Goal: Book appointment/travel/reservation

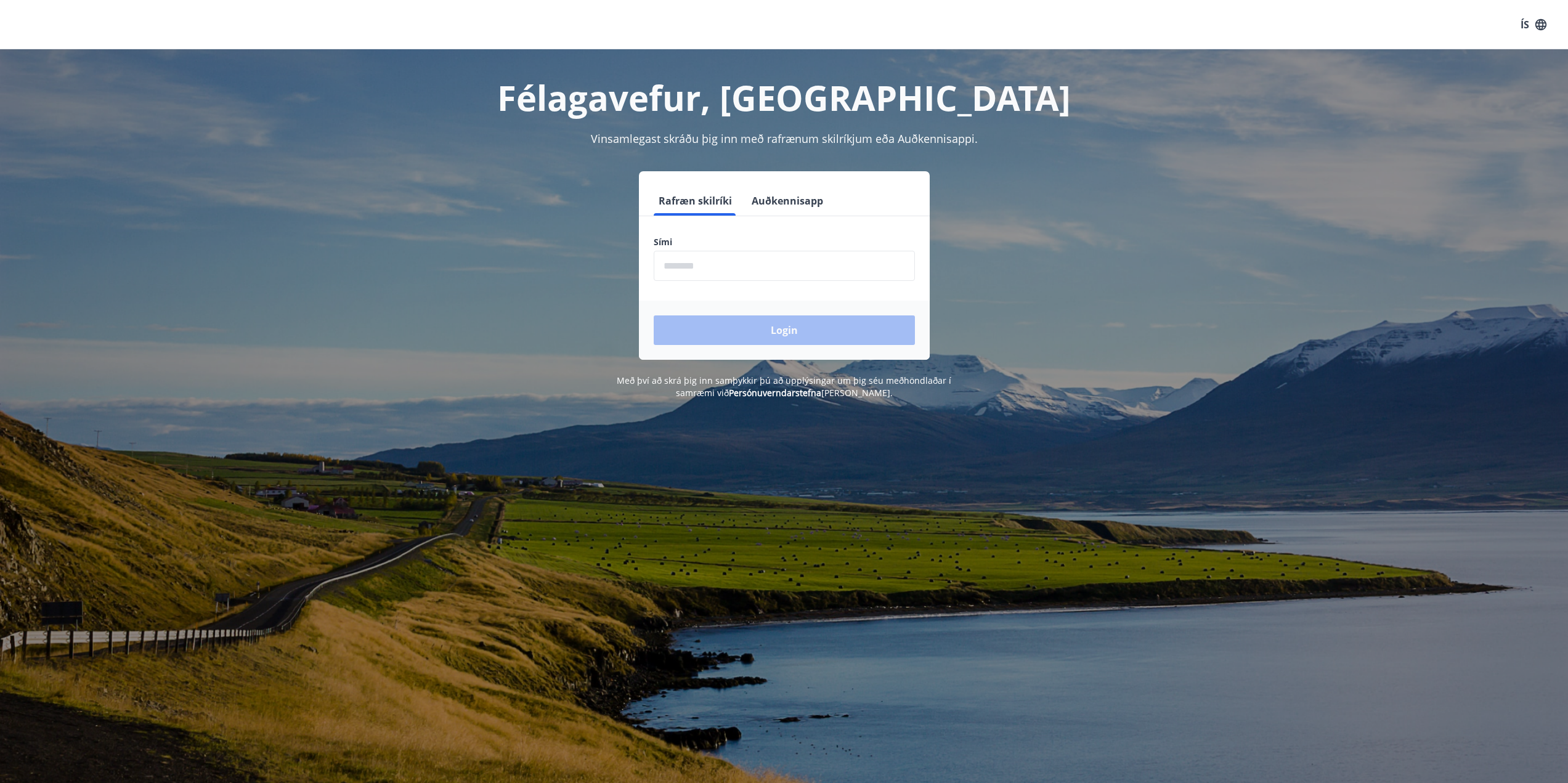
click at [732, 266] on input "phone" at bounding box center [784, 266] width 261 height 30
type input "*"
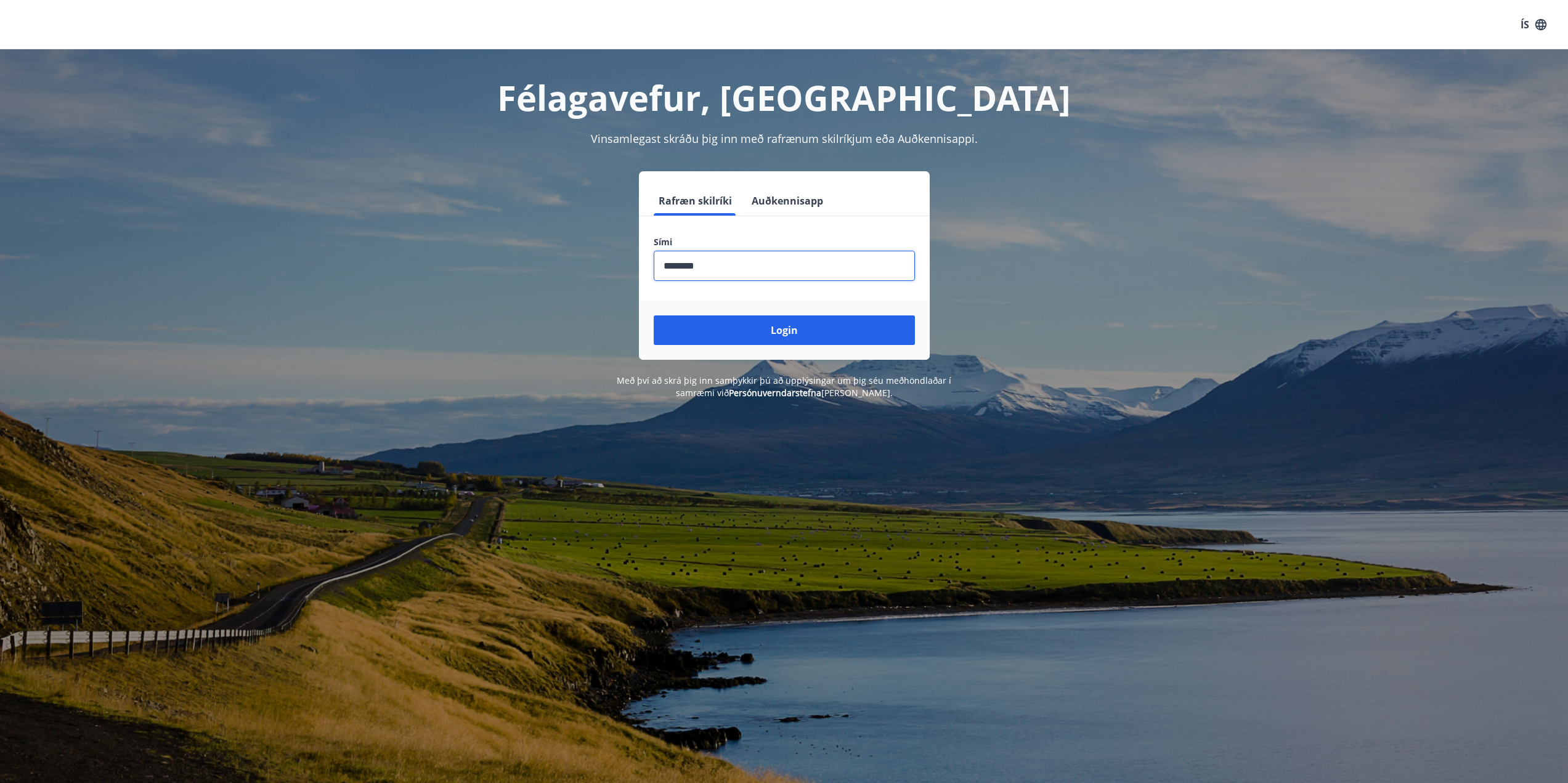
type input "********"
click at [654, 316] on button "Login" at bounding box center [784, 330] width 261 height 29
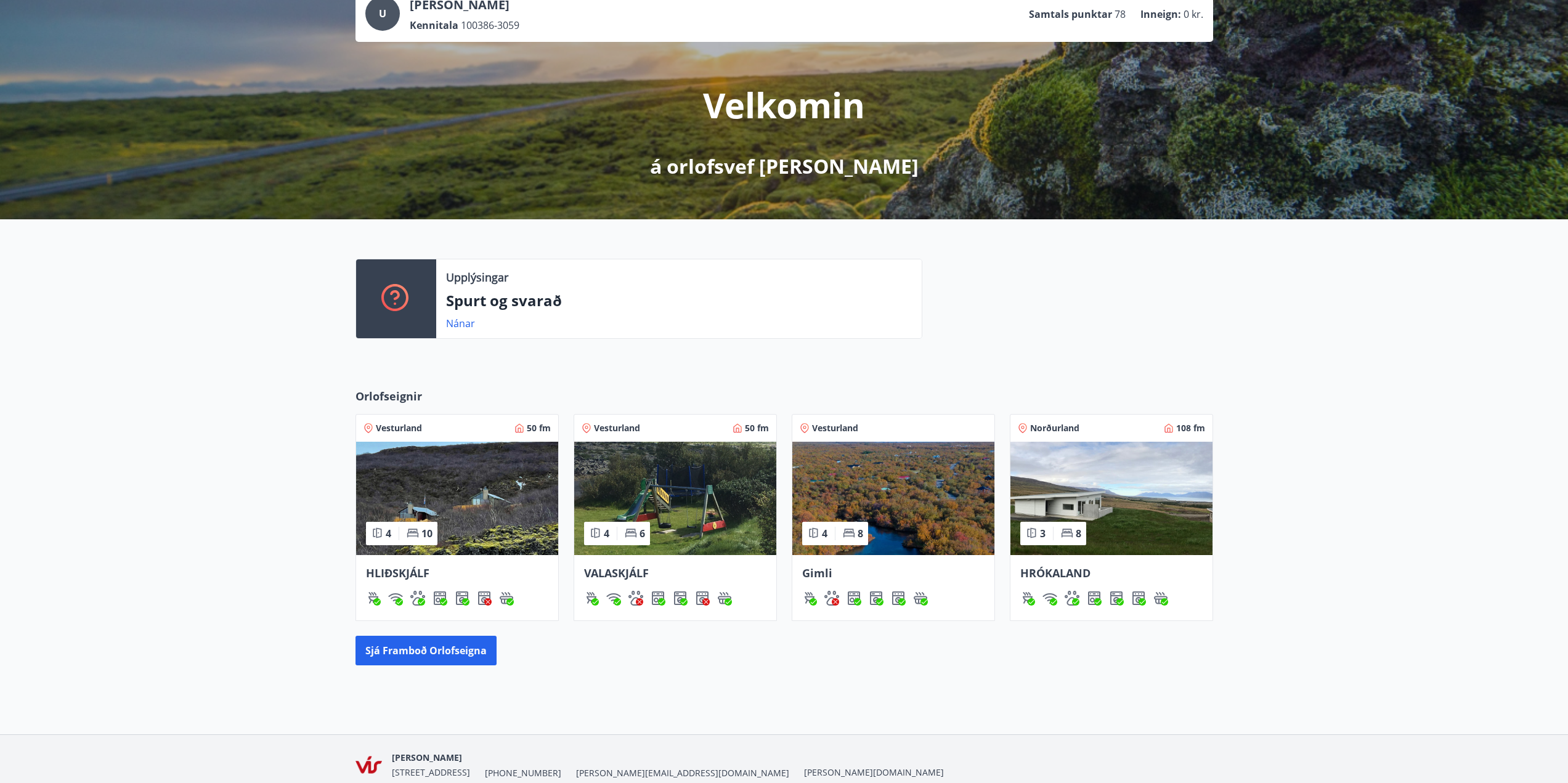
scroll to position [143, 0]
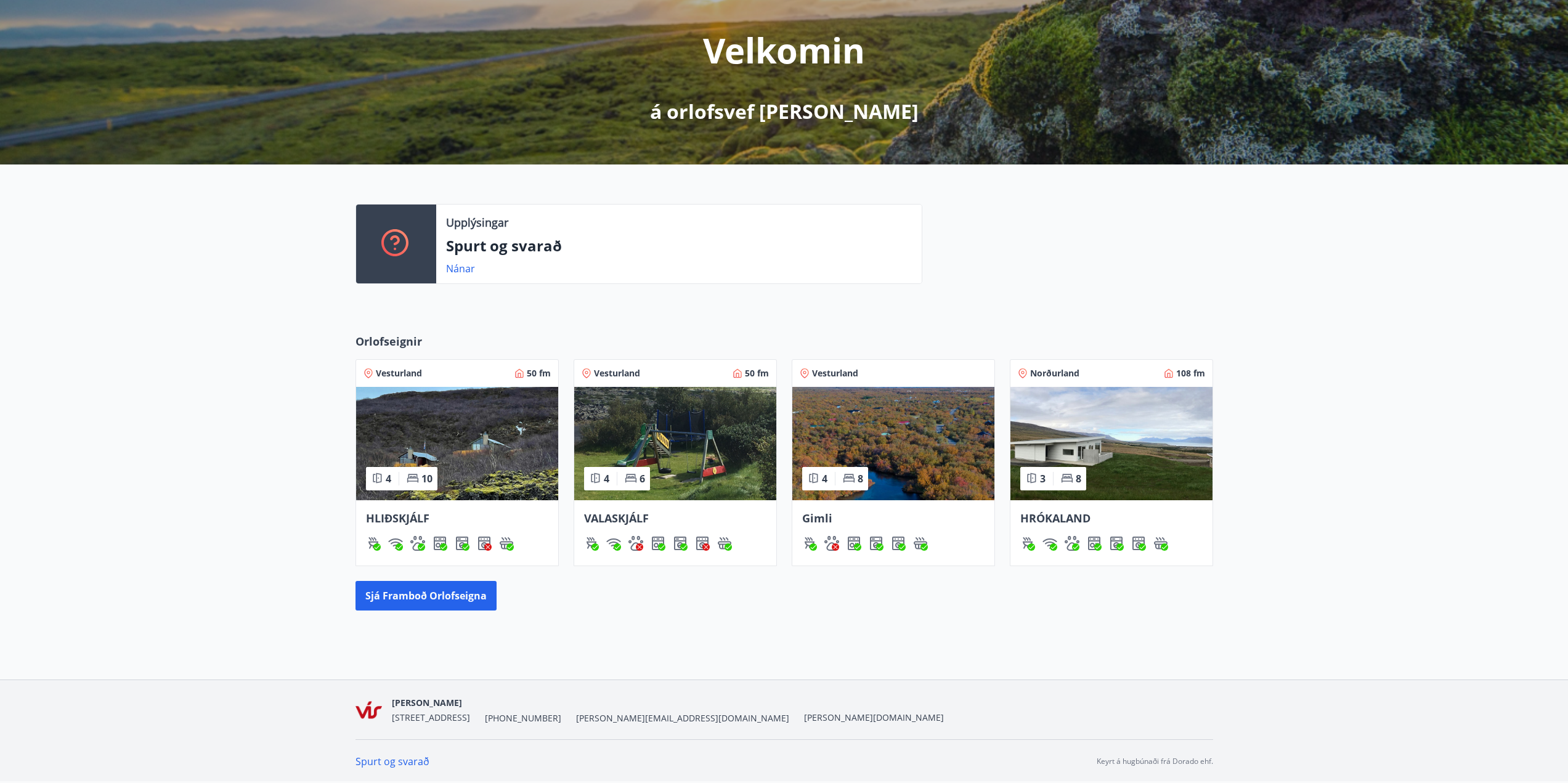
click at [1139, 437] on img at bounding box center [1111, 444] width 202 height 113
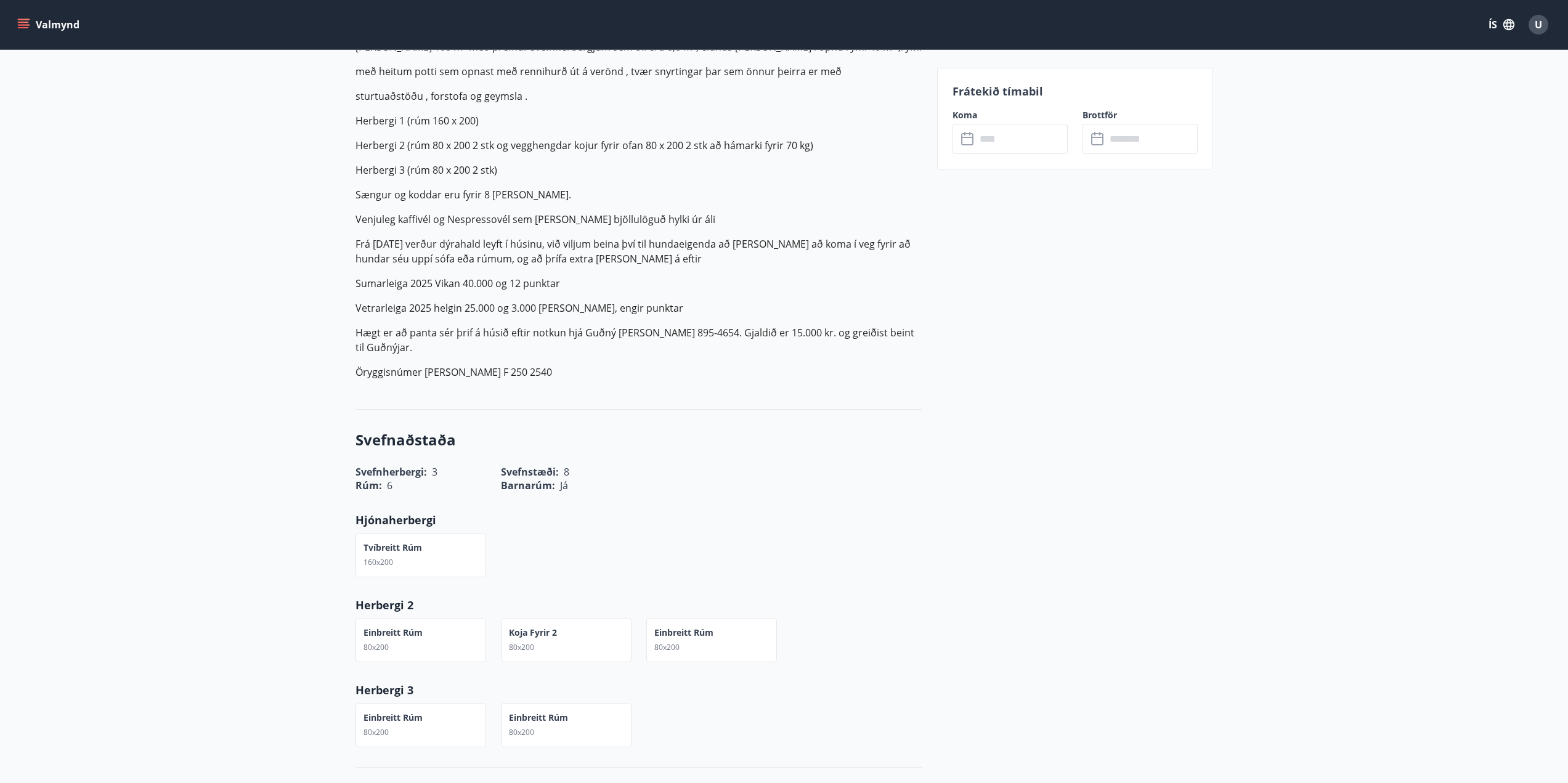
scroll to position [185, 0]
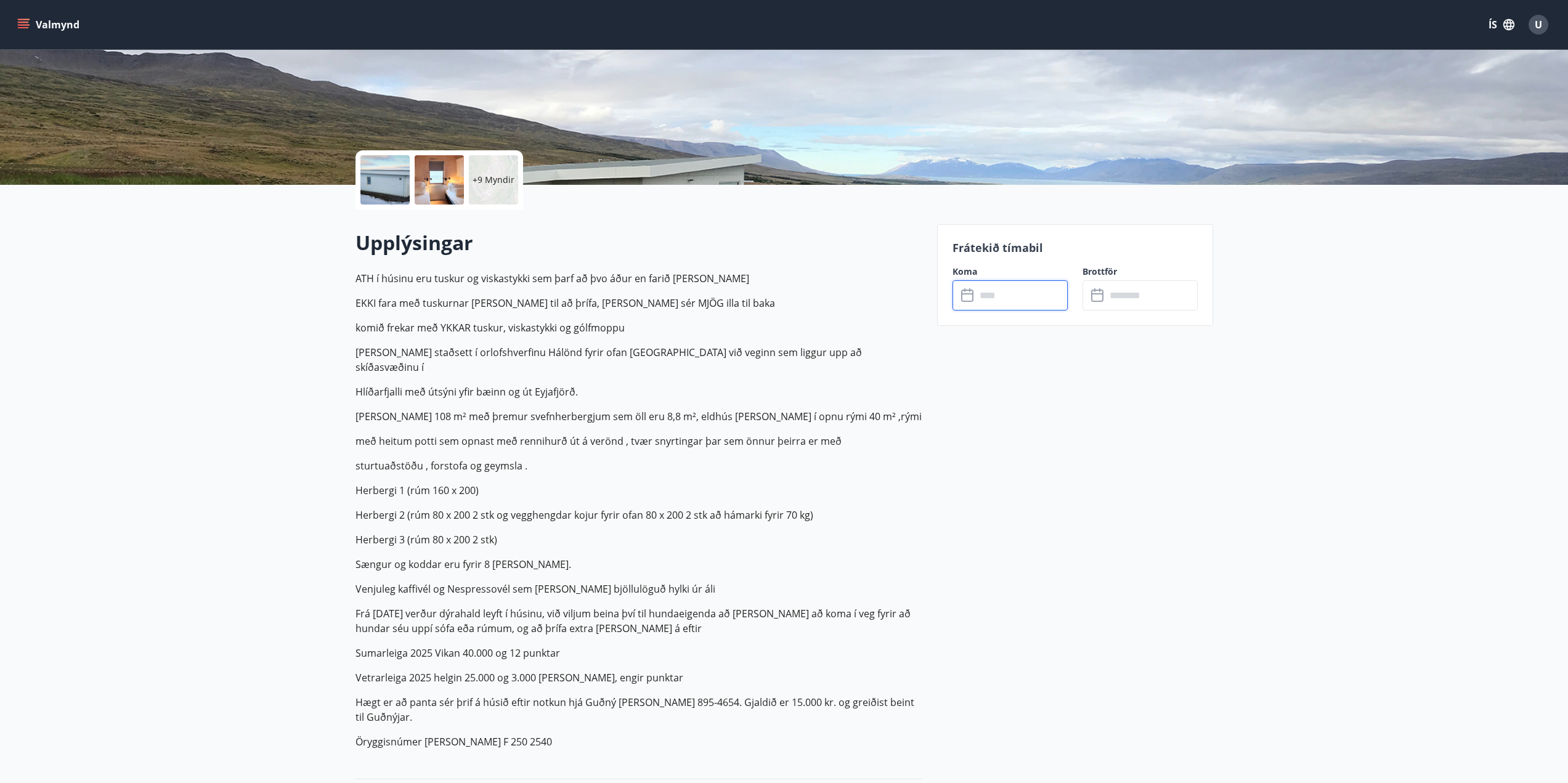
click at [1024, 292] on input "text" at bounding box center [1021, 295] width 92 height 30
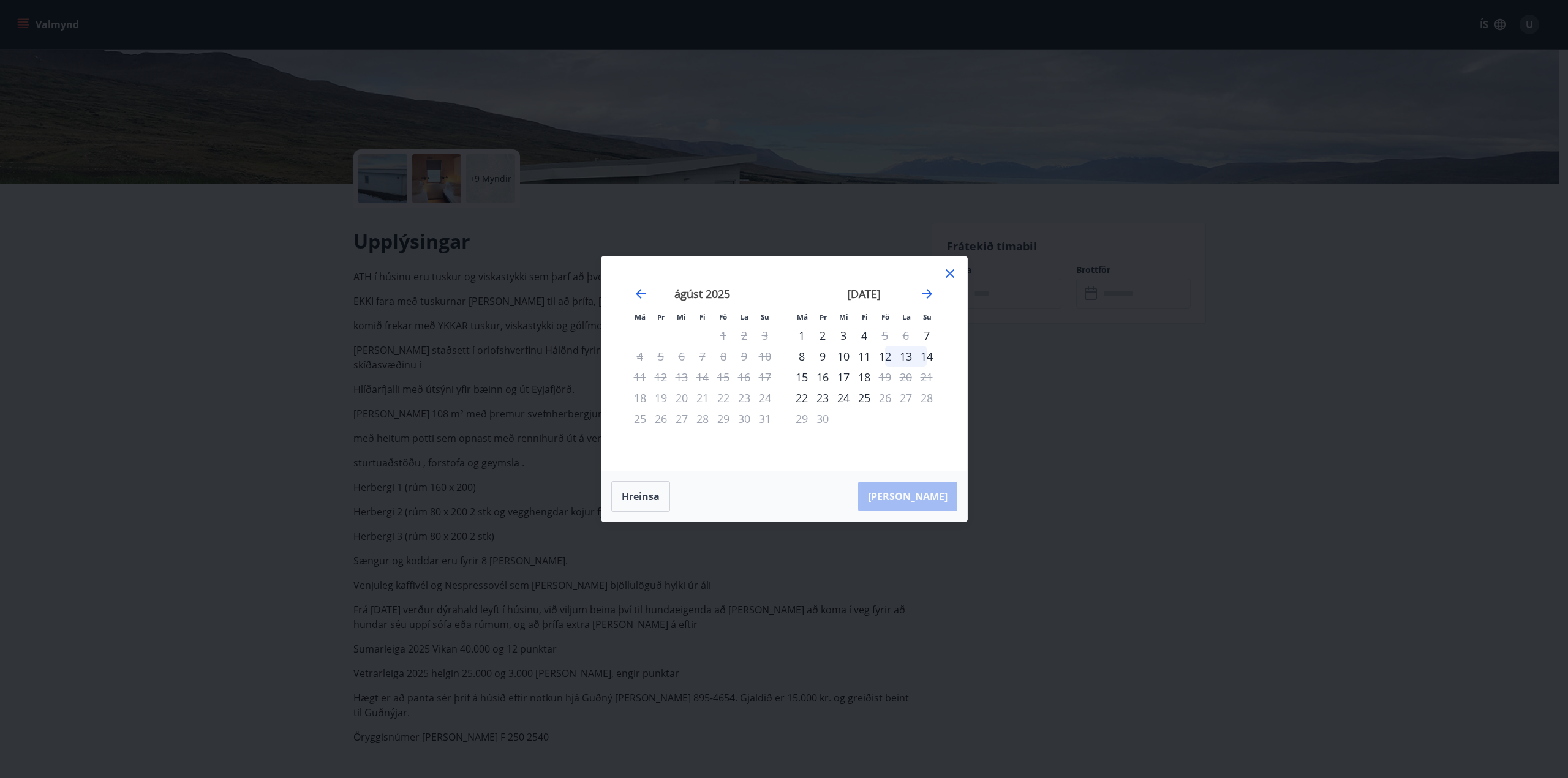
click at [531, 371] on div "Má Þr Mi Fi Fö La Su Má Þr Mi Fi Fö La Su [DATE] 1 2 3 4 5 6 7 8 9 10 11 12 13 …" at bounding box center [784, 389] width 1568 height 778
